Goal: Task Accomplishment & Management: Manage account settings

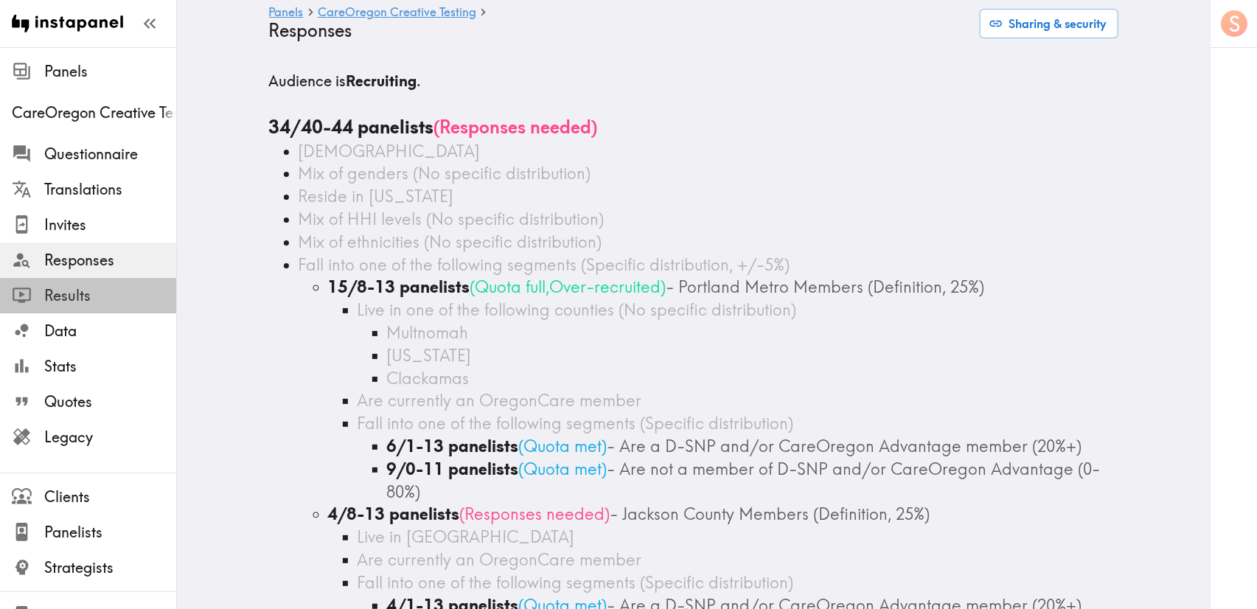
click at [111, 301] on span "Results" at bounding box center [110, 295] width 132 height 21
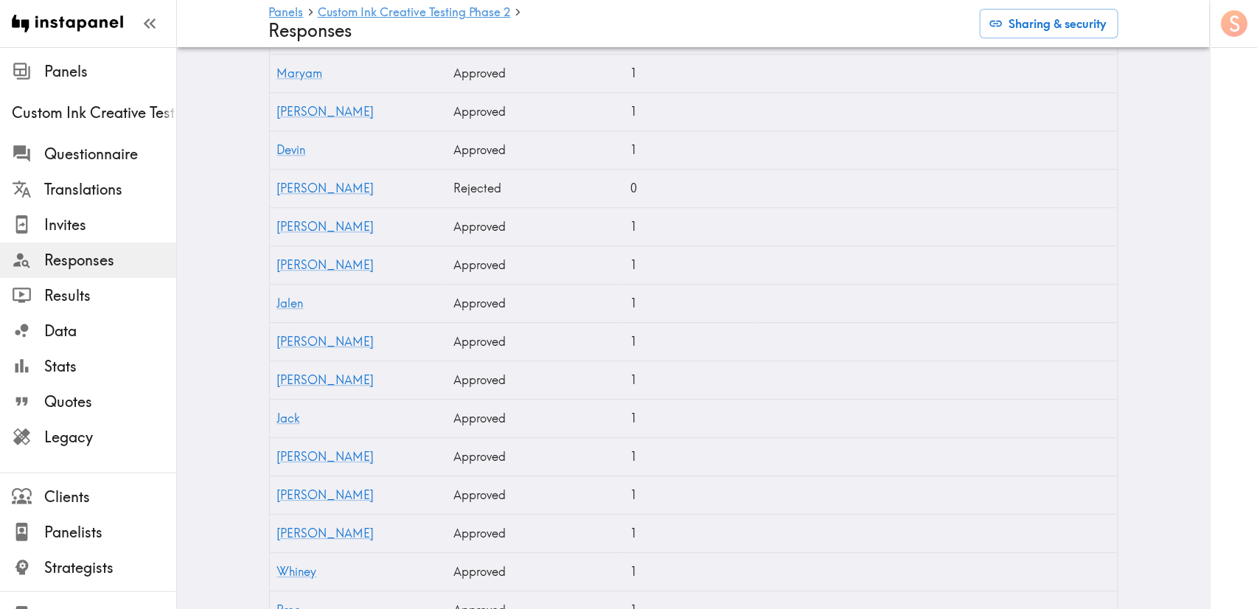
scroll to position [4865, 0]
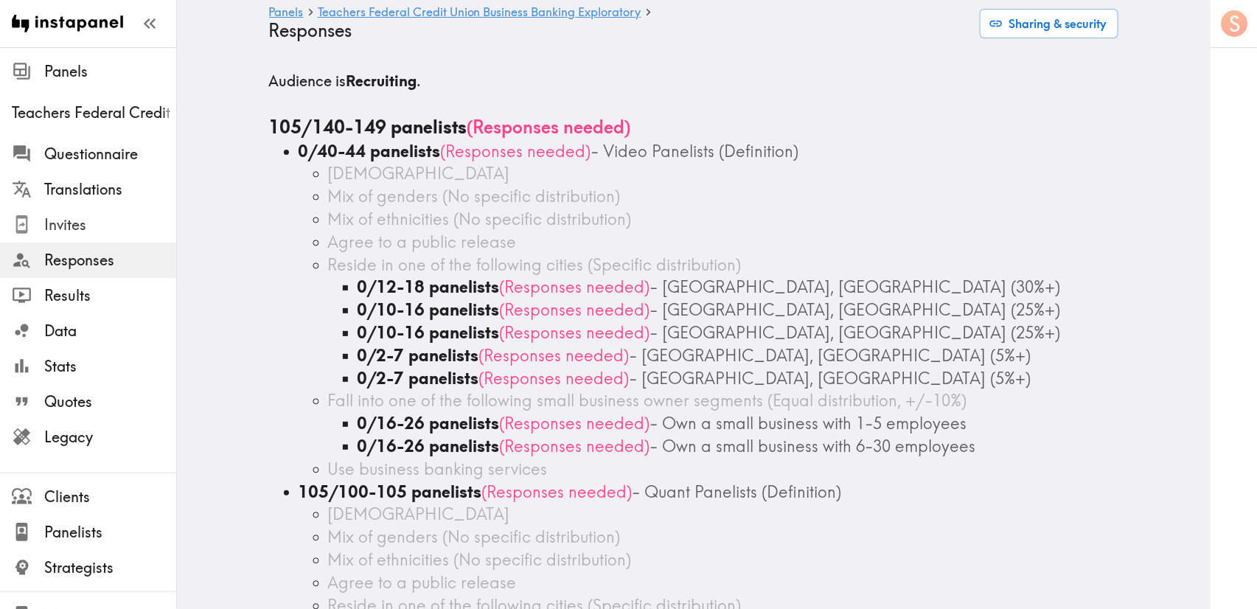
click at [91, 234] on span "Invites" at bounding box center [110, 224] width 132 height 21
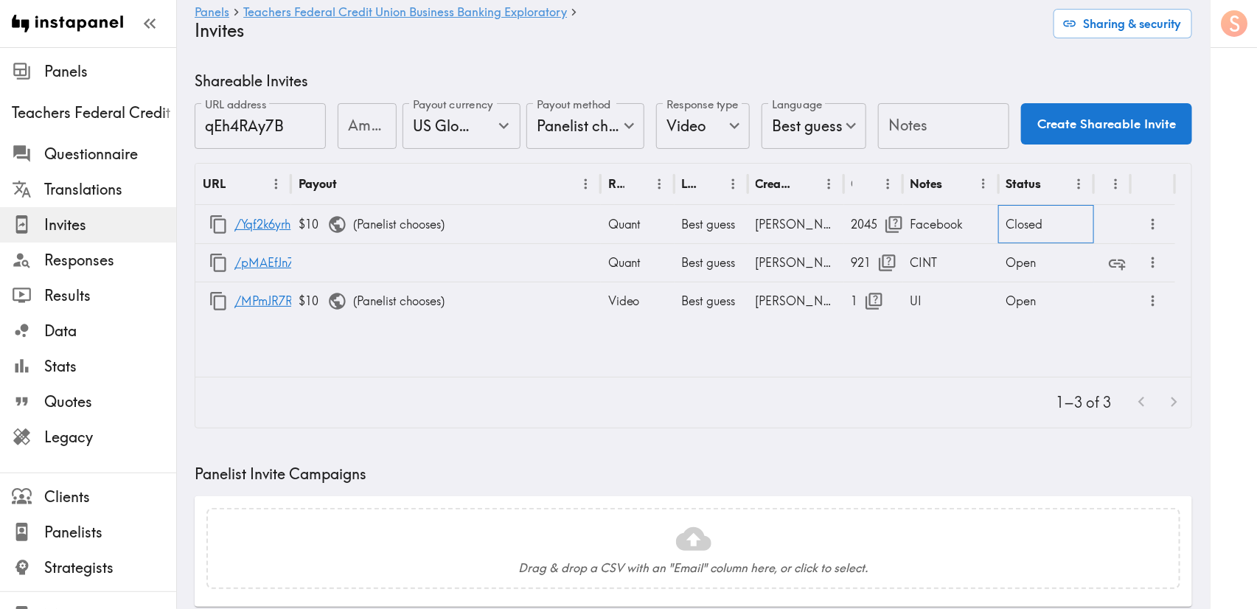
click at [1026, 219] on div "Closed" at bounding box center [1046, 224] width 96 height 38
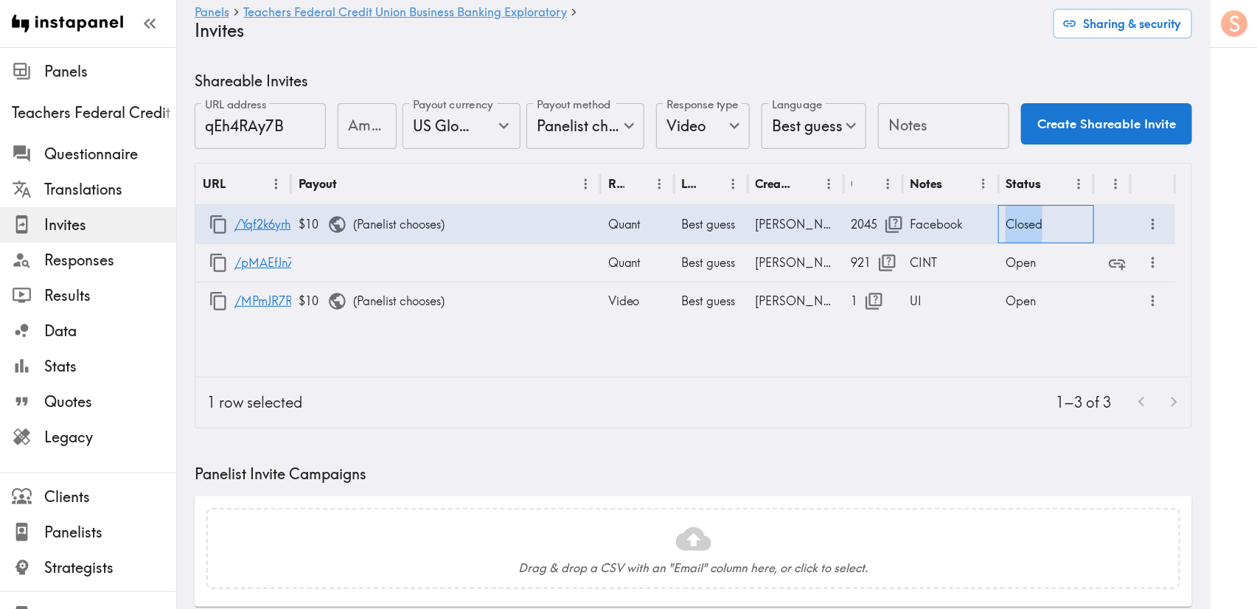
click at [1026, 218] on div "Closed" at bounding box center [1046, 224] width 96 height 38
click at [1033, 300] on div "Open" at bounding box center [1046, 301] width 96 height 38
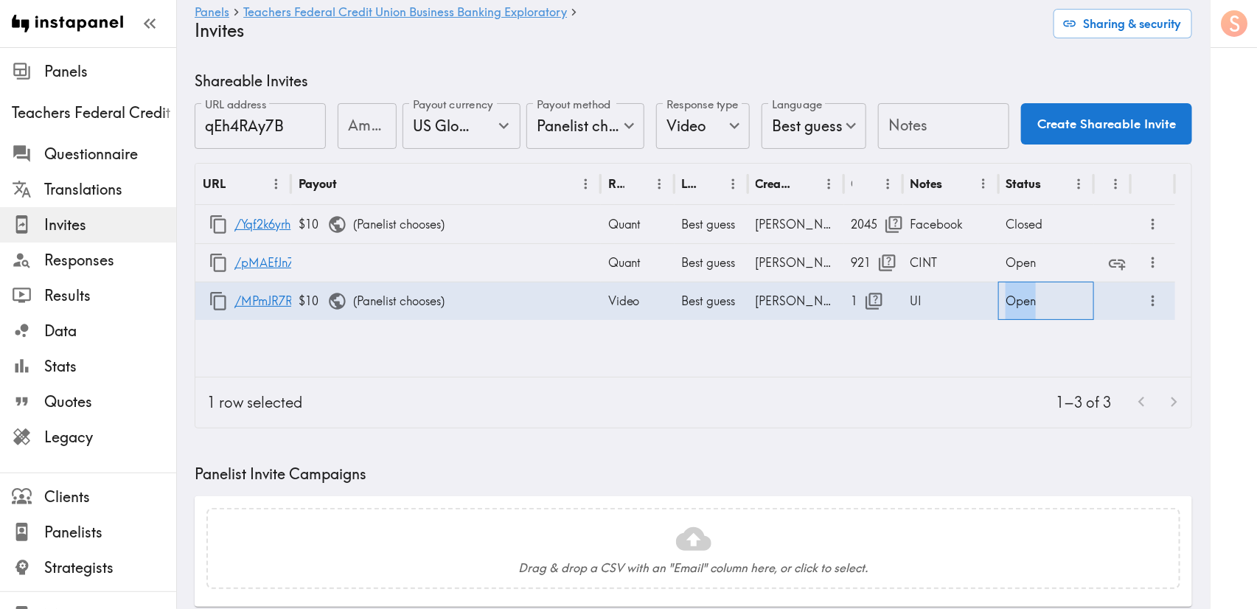
click at [1033, 300] on div "Open" at bounding box center [1046, 301] width 96 height 38
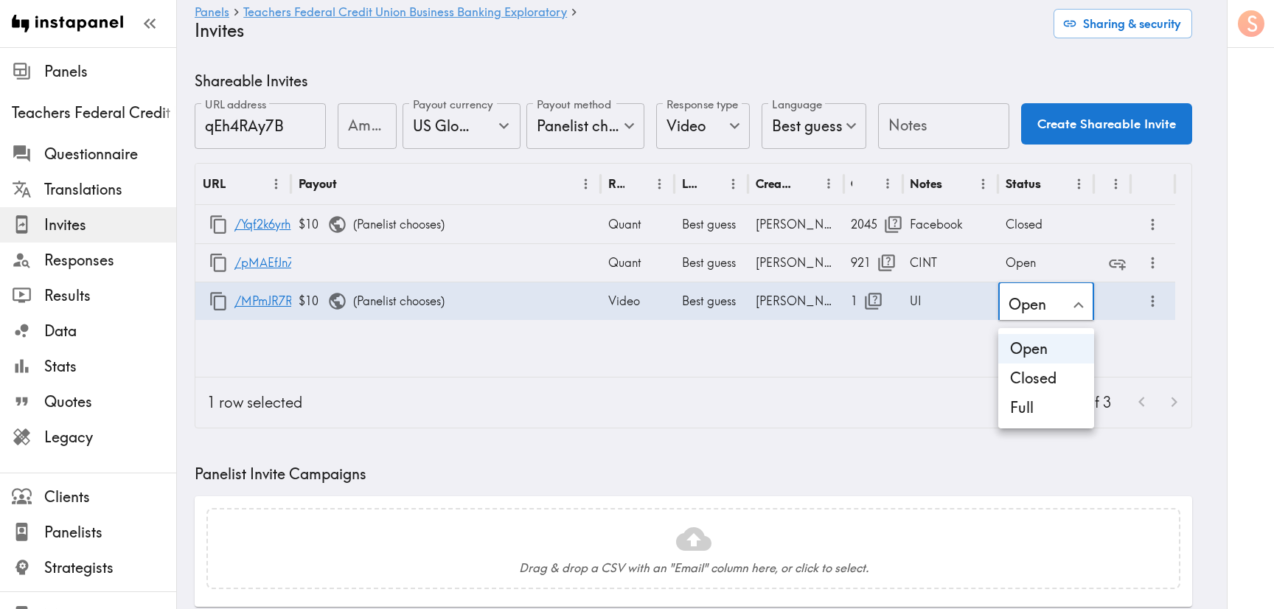
click at [1045, 384] on li "Closed" at bounding box center [1046, 377] width 96 height 29
click at [1033, 259] on div at bounding box center [637, 304] width 1274 height 609
type input "Closed"
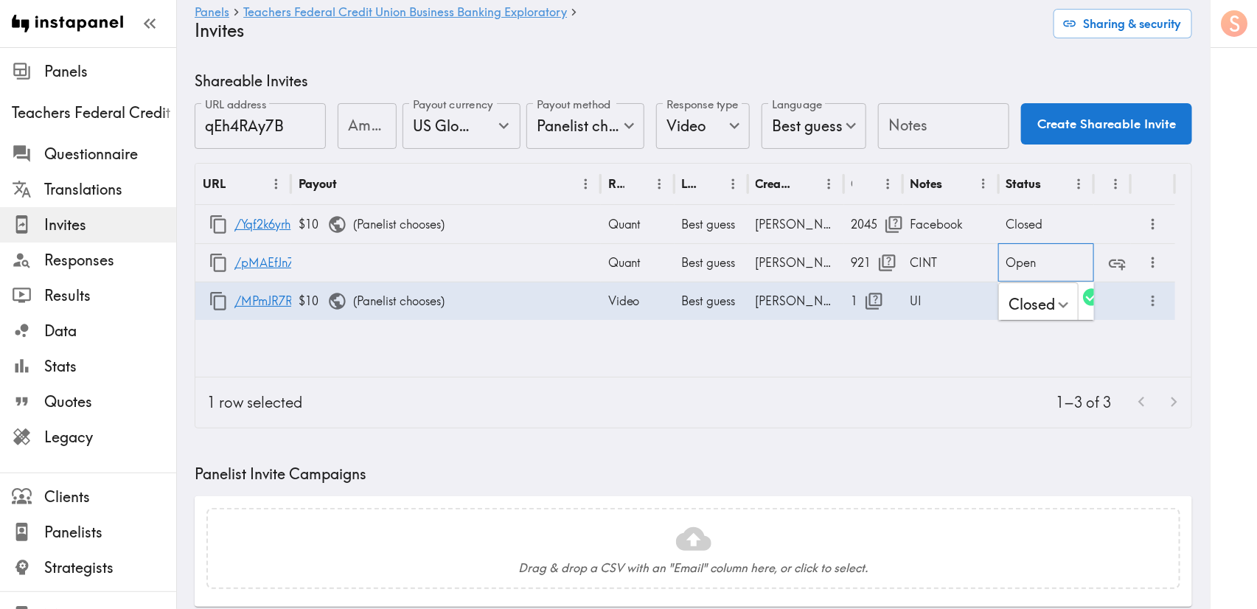
click at [1023, 255] on div "Open" at bounding box center [1046, 262] width 96 height 38
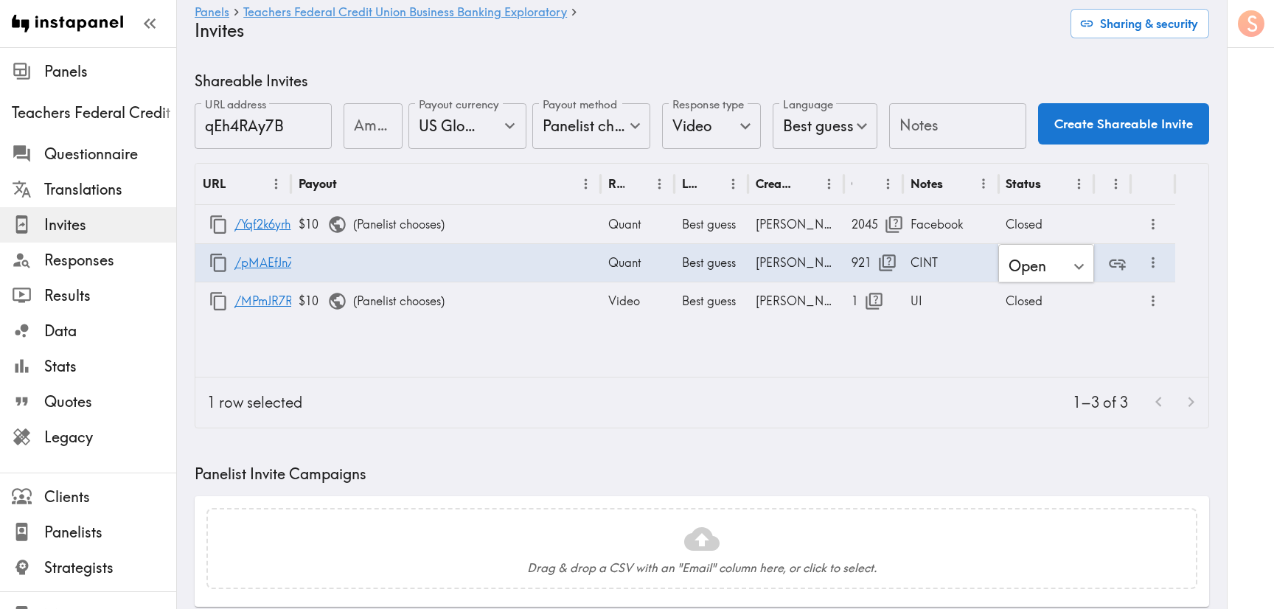
type input "Closed"
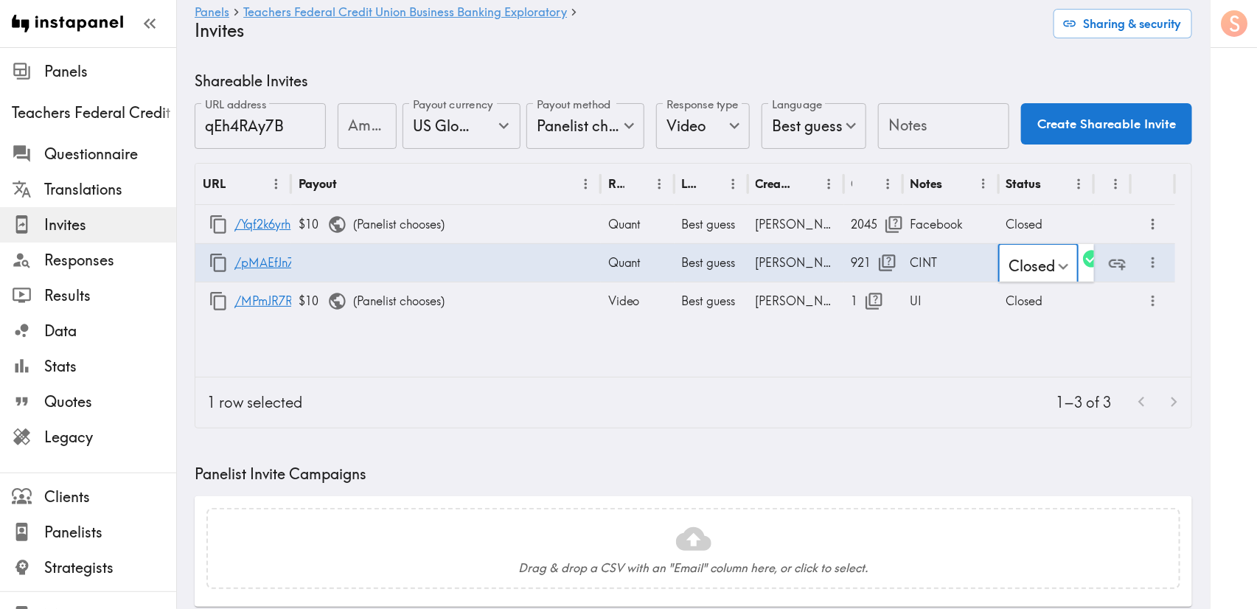
click at [903, 415] on div "1–3 of 3" at bounding box center [752, 402] width 877 height 50
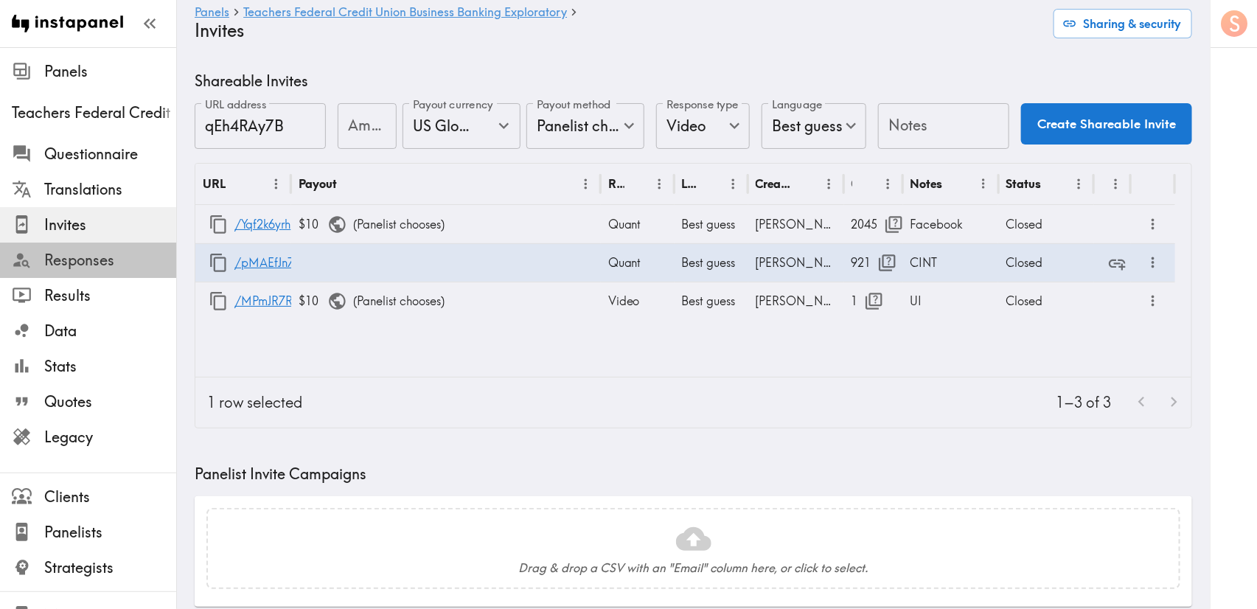
click at [111, 259] on span "Responses" at bounding box center [110, 260] width 132 height 21
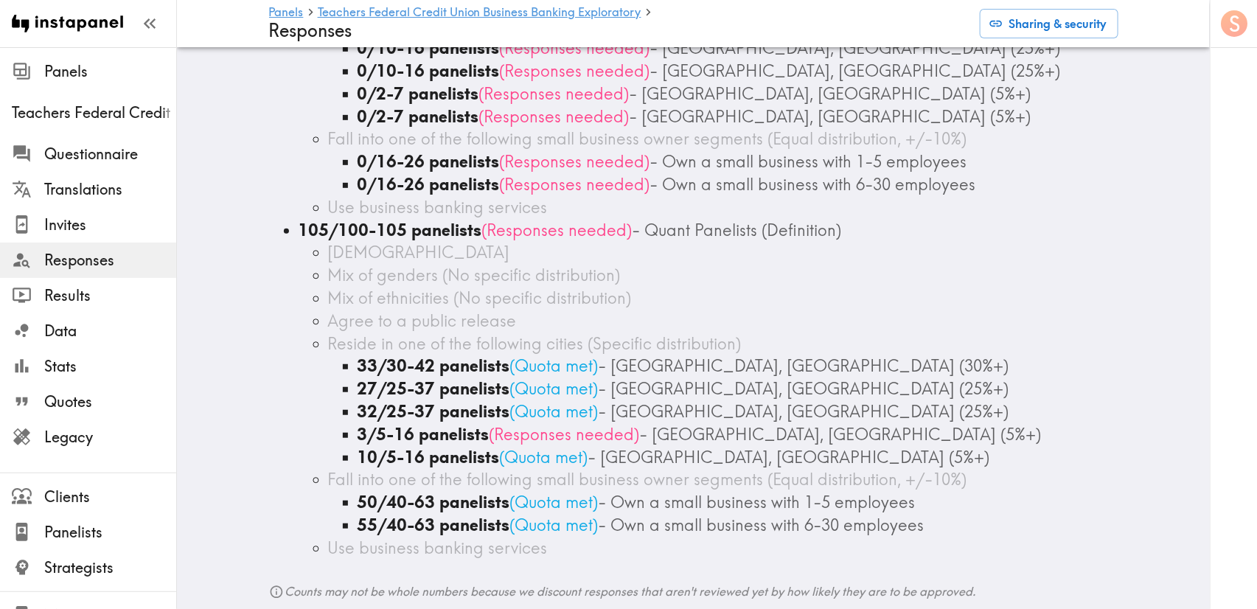
scroll to position [332, 0]
